Goal: Task Accomplishment & Management: Manage account settings

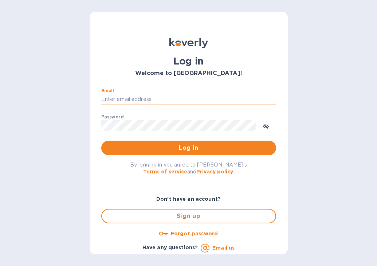
click at [151, 96] on input "Email" at bounding box center [188, 99] width 175 height 11
type input "[EMAIL_ADDRESS][DOMAIN_NAME]"
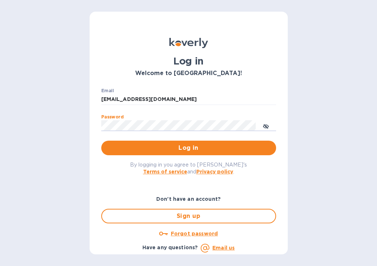
click at [101, 140] on button "Log in" at bounding box center [188, 147] width 175 height 15
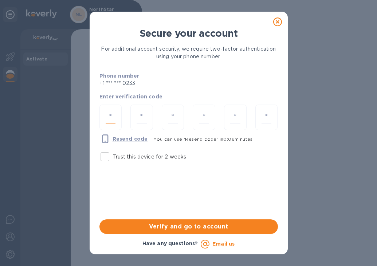
click at [112, 116] on input "number" at bounding box center [111, 117] width 10 height 13
type input "7"
type input "2"
type input "1"
type input "2"
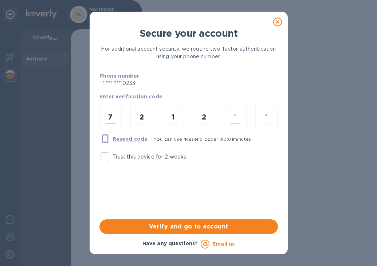
type input "7"
type input "2"
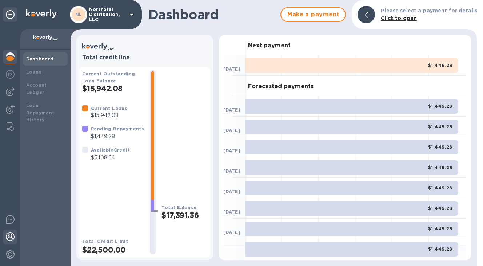
click at [13, 235] on img at bounding box center [10, 236] width 9 height 9
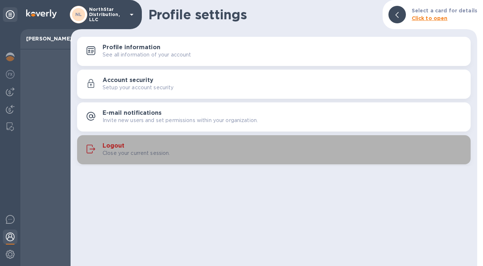
click at [133, 150] on p "Close your current session." at bounding box center [137, 153] width 68 height 8
